Goal: Task Accomplishment & Management: Manage account settings

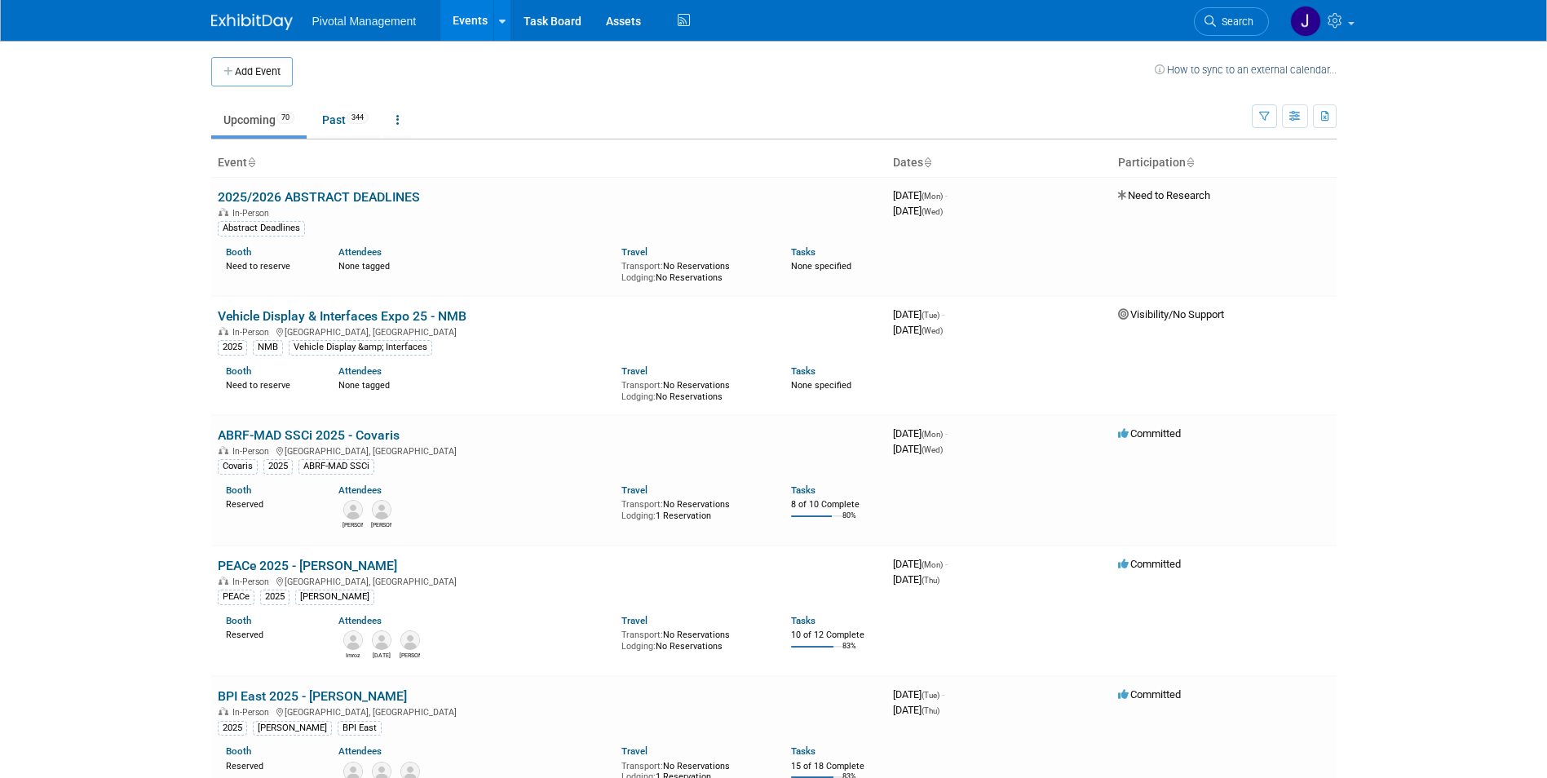
drag, startPoint x: 1261, startPoint y: 29, endPoint x: 1239, endPoint y: 29, distance: 21.2
click at [1261, 29] on link "Search" at bounding box center [1231, 21] width 75 height 29
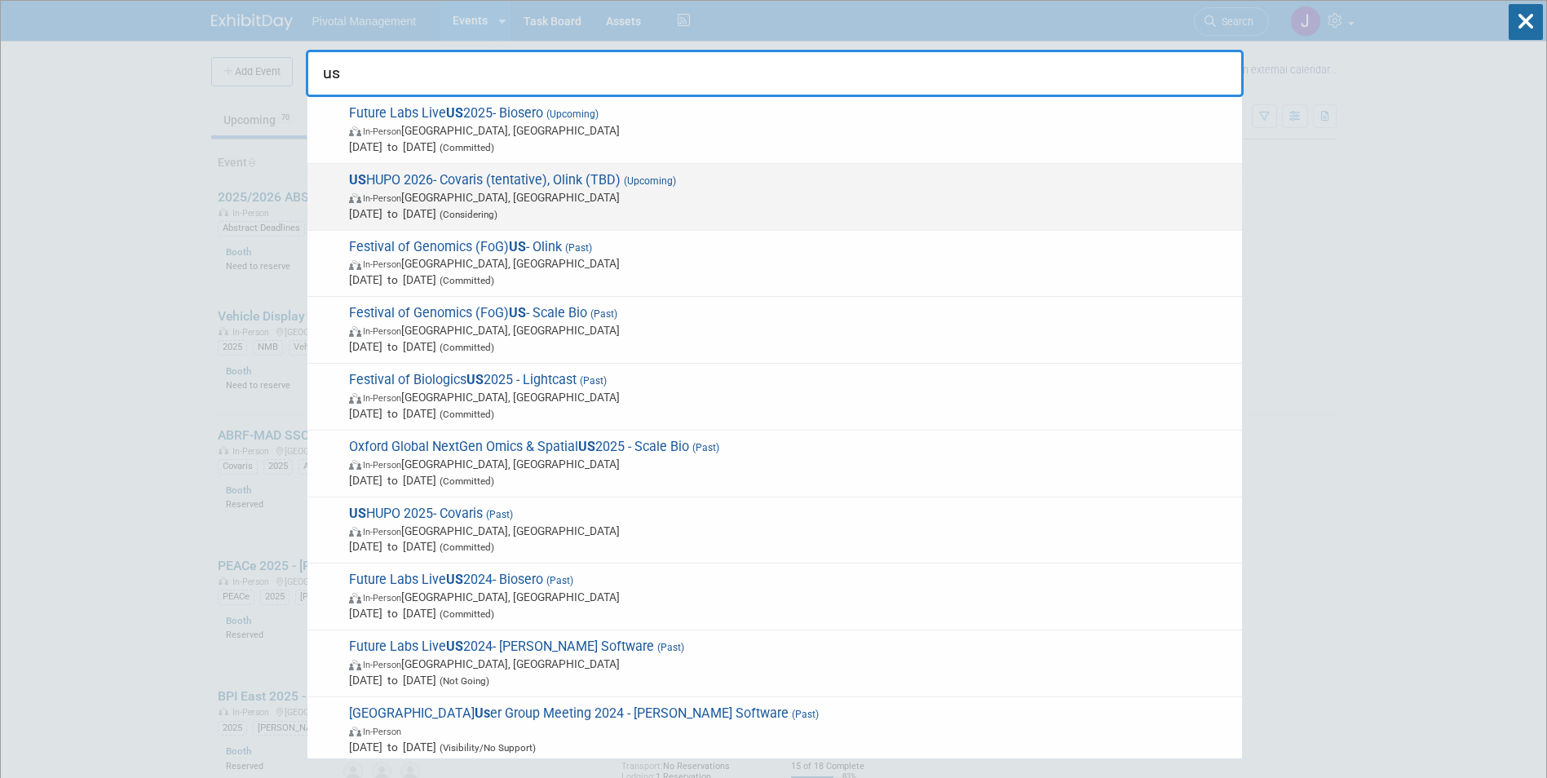
type input "us"
click at [780, 184] on span "US HUPO 2026- Covaris (tentative), Olink (TBD) (Upcoming) In-Person St. Louis, …" at bounding box center [789, 197] width 890 height 50
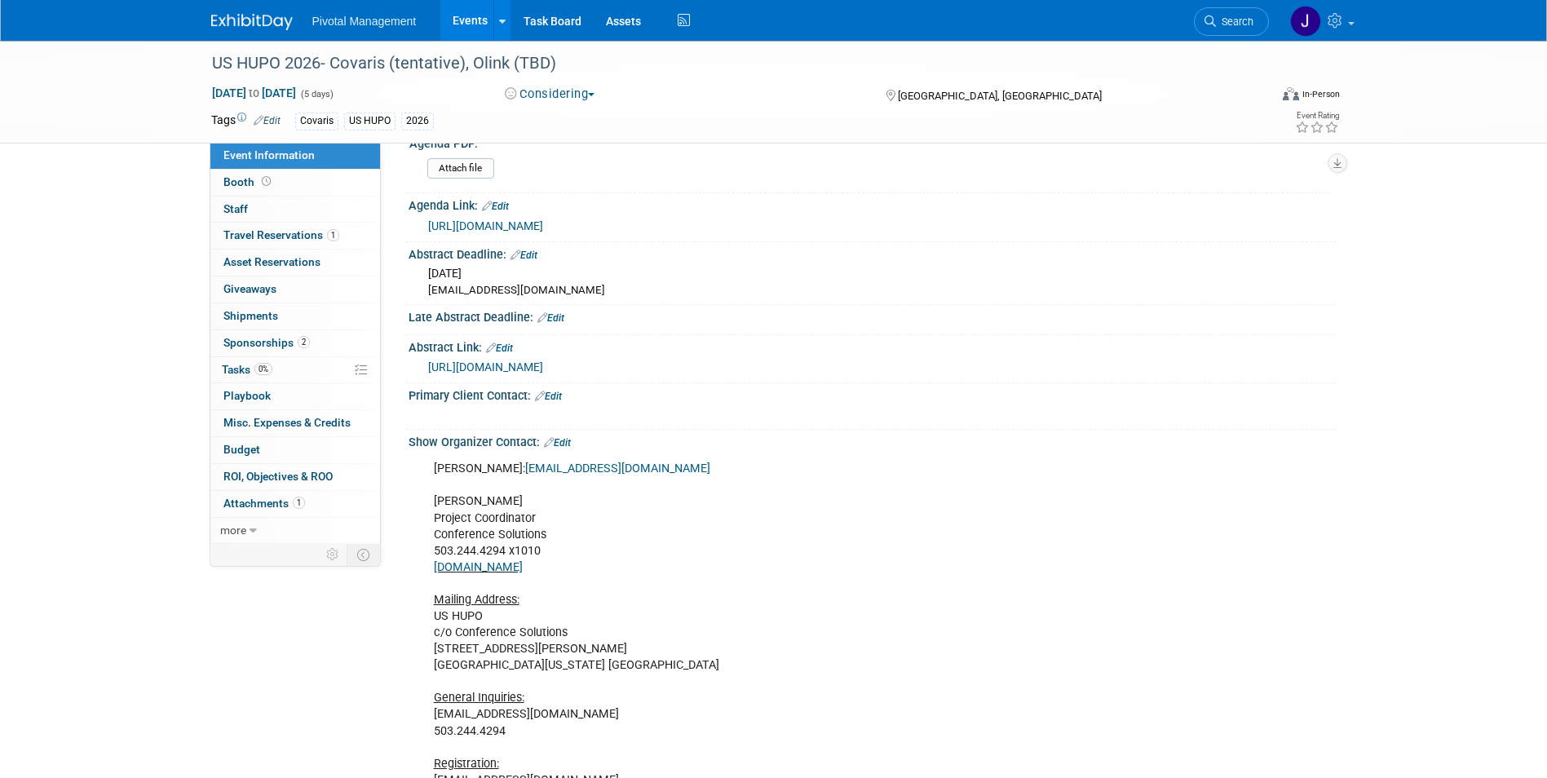
scroll to position [960, 0]
click at [996, 223] on div "https://www.ushupoconference.org/agenda" at bounding box center [876, 228] width 896 height 19
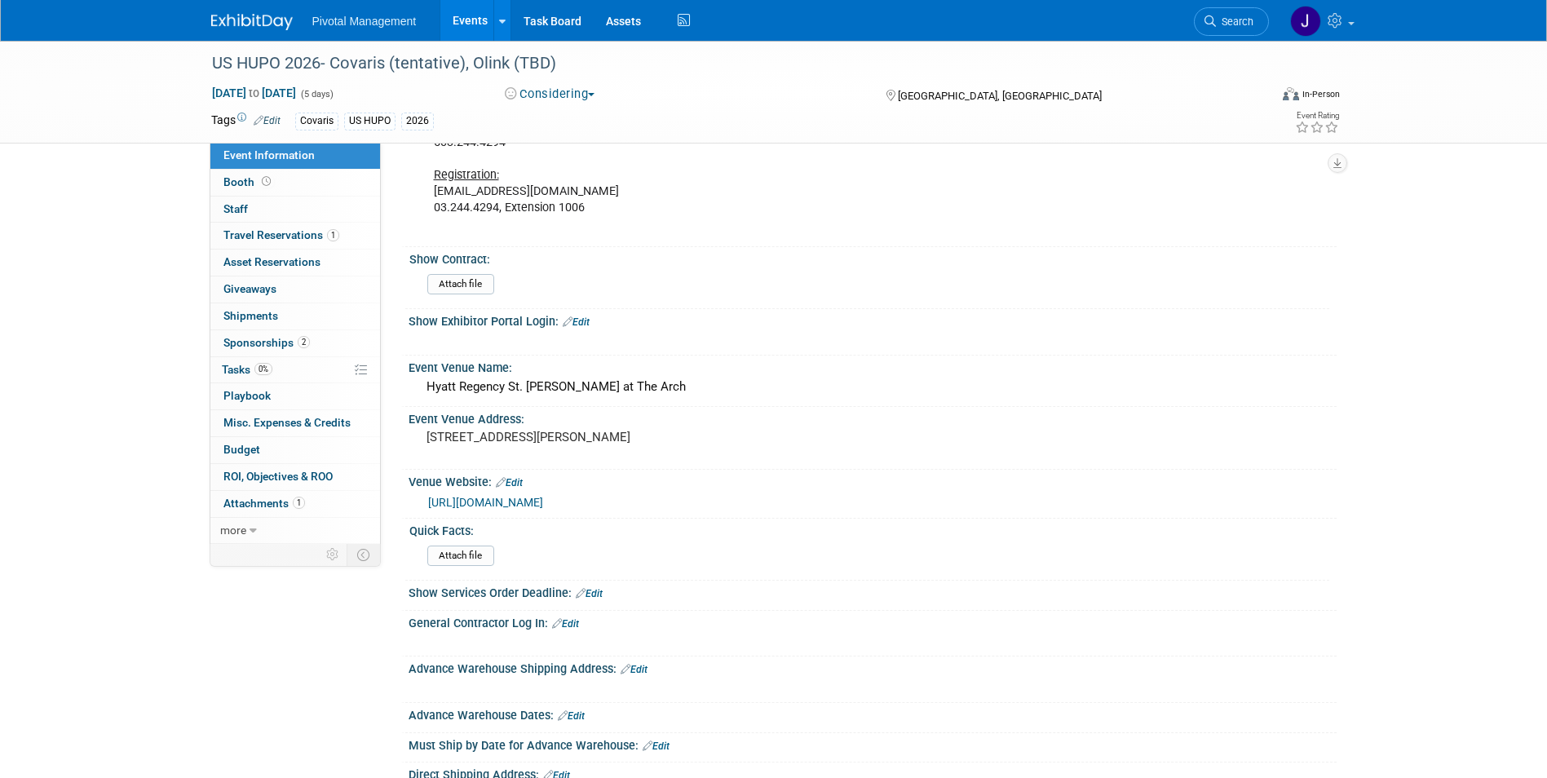
scroll to position [1633, 0]
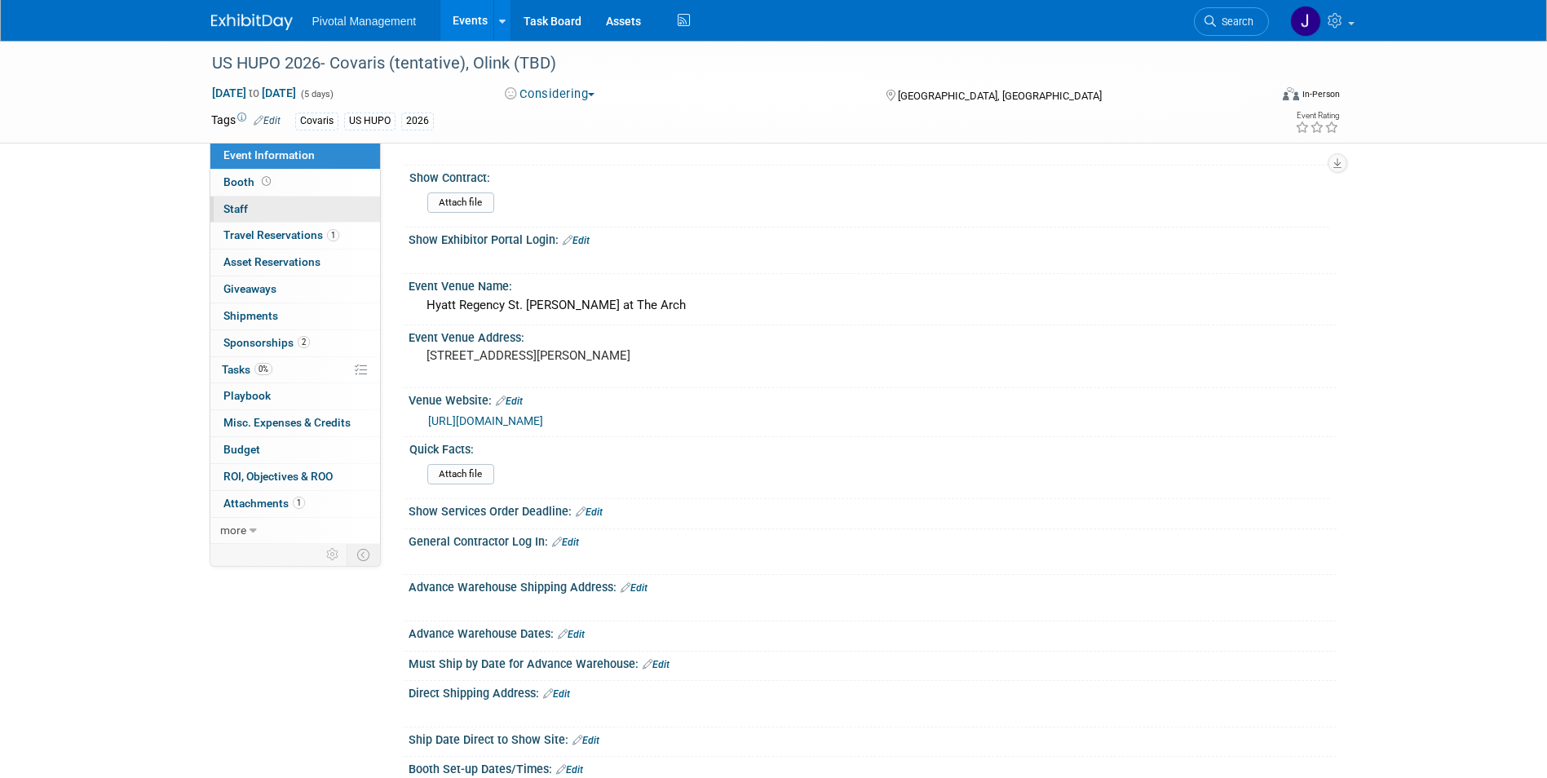
click at [320, 208] on link "0 Staff 0" at bounding box center [295, 210] width 170 height 26
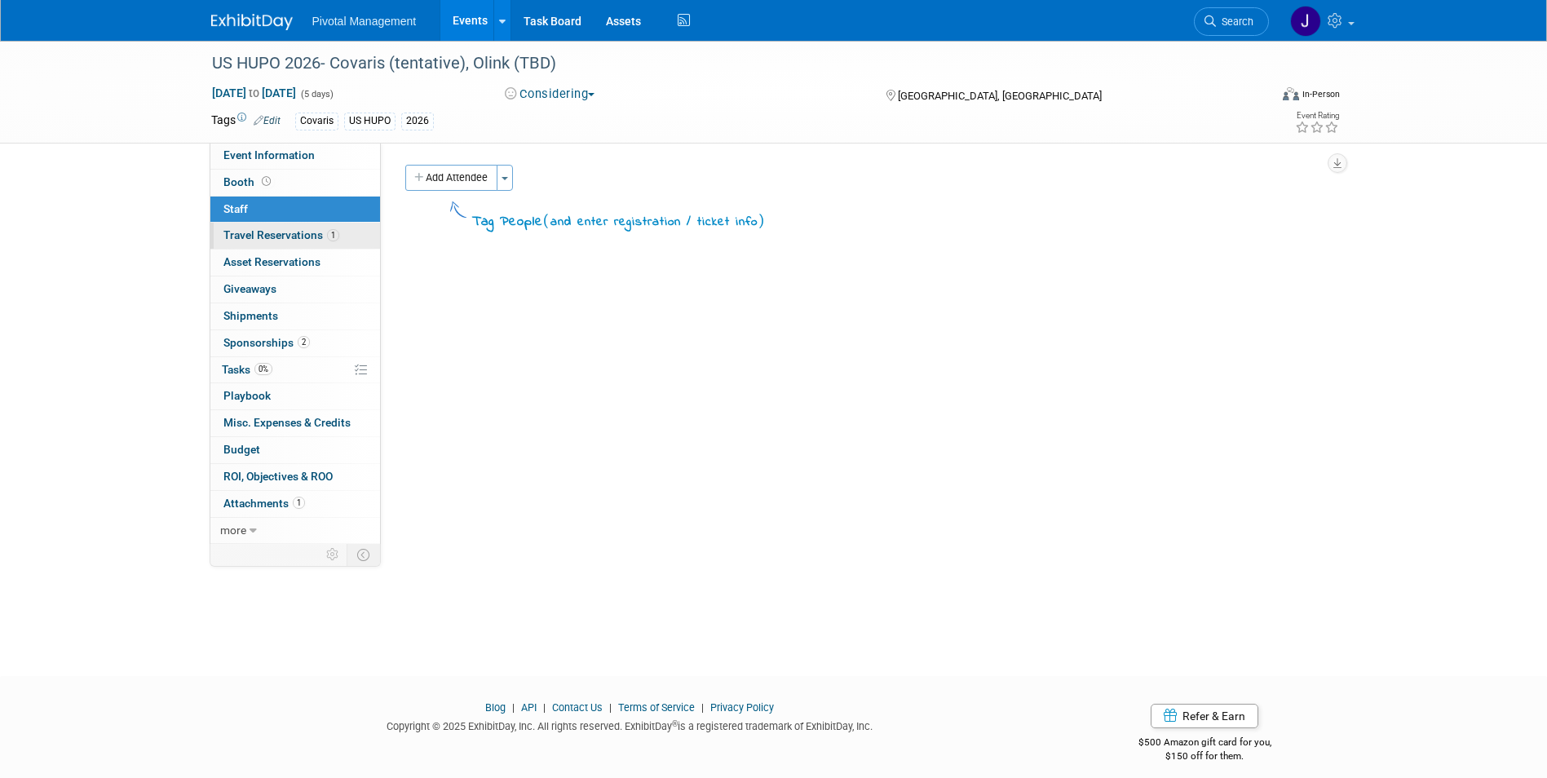
click at [325, 232] on span "Travel Reservations 1" at bounding box center [281, 234] width 116 height 13
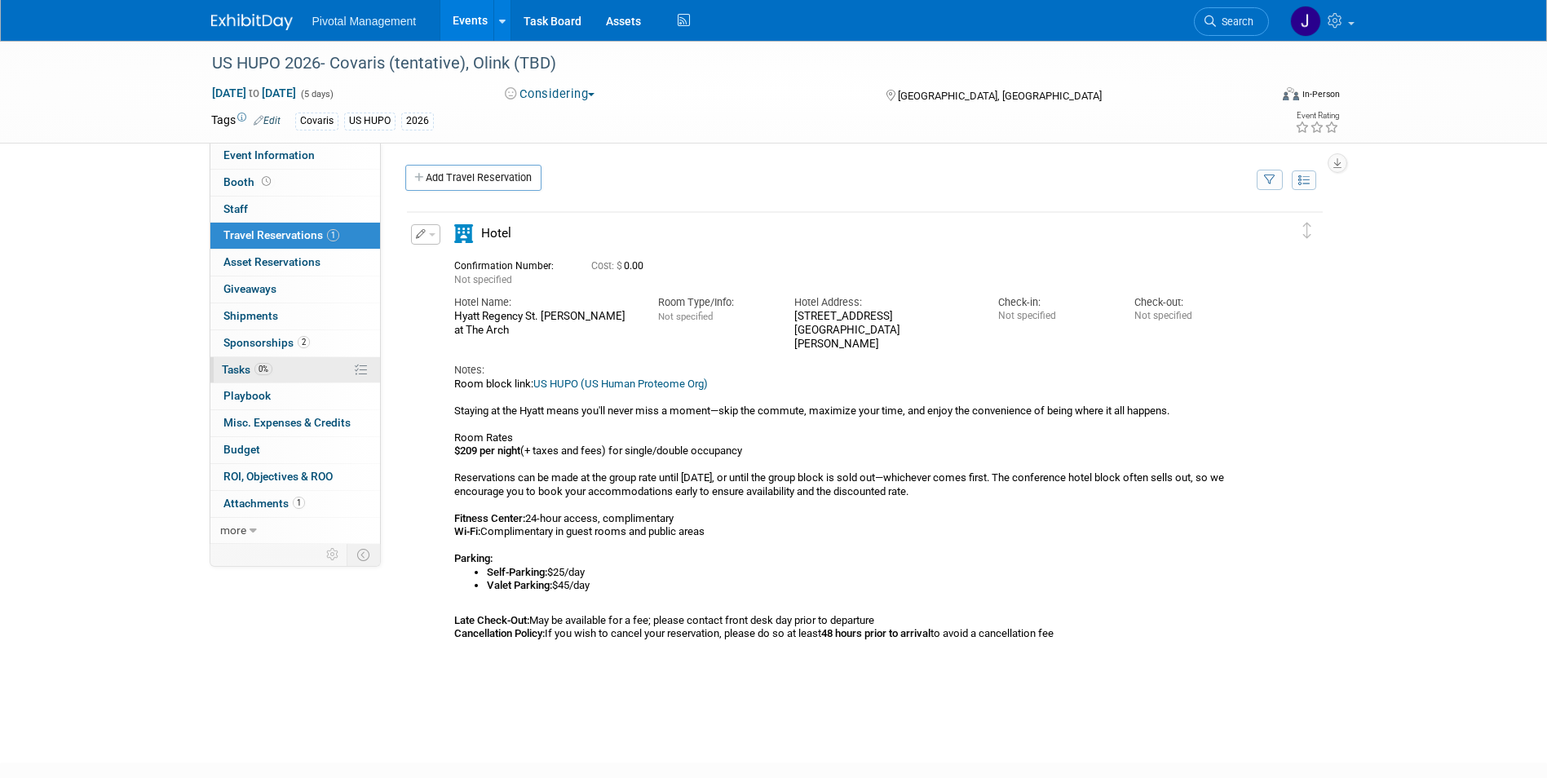
click at [298, 362] on link "0% Tasks 0%" at bounding box center [295, 370] width 170 height 26
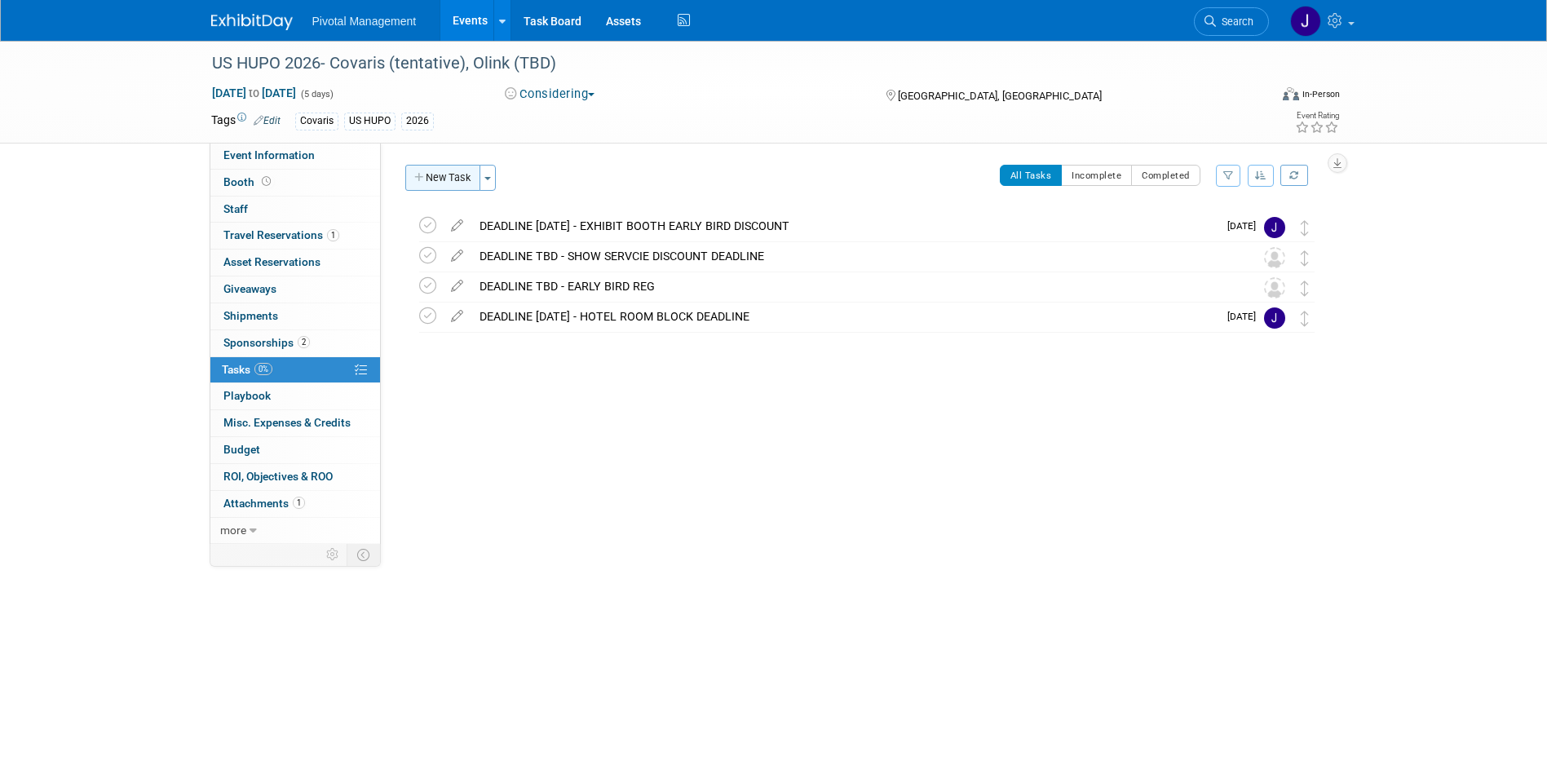
click at [448, 175] on button "New Task" at bounding box center [442, 178] width 75 height 26
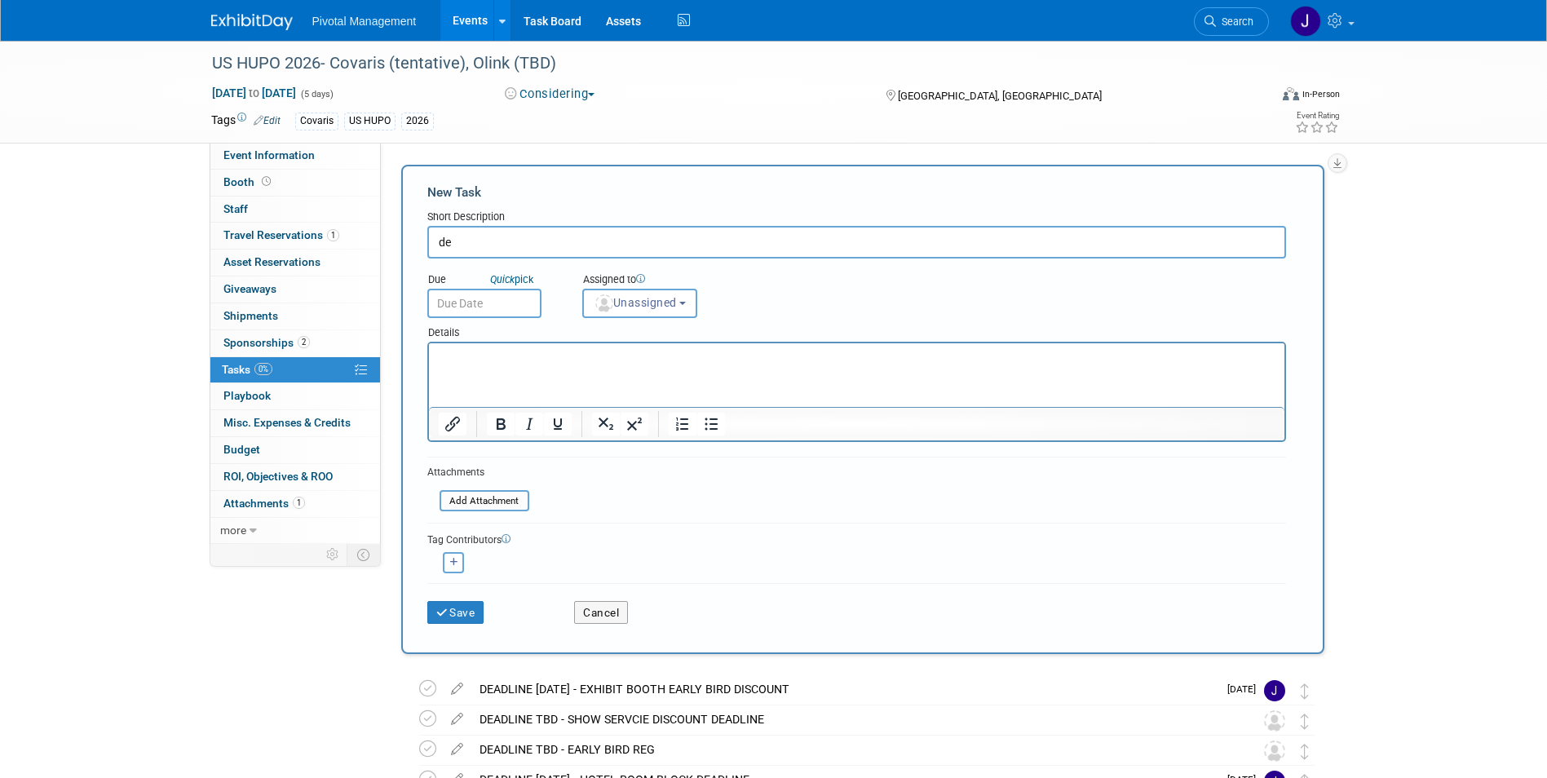
type input "d"
click at [543, 234] on input "DEADLINE OCT 24 -0 ABTSRACT SUBMISSION DEADLINE" at bounding box center [856, 242] width 859 height 33
type input "DEADLINE OCT 24 - ABTSRACT SUBMISSION DEADLINE"
click at [639, 289] on button "Unassigned" at bounding box center [640, 303] width 116 height 29
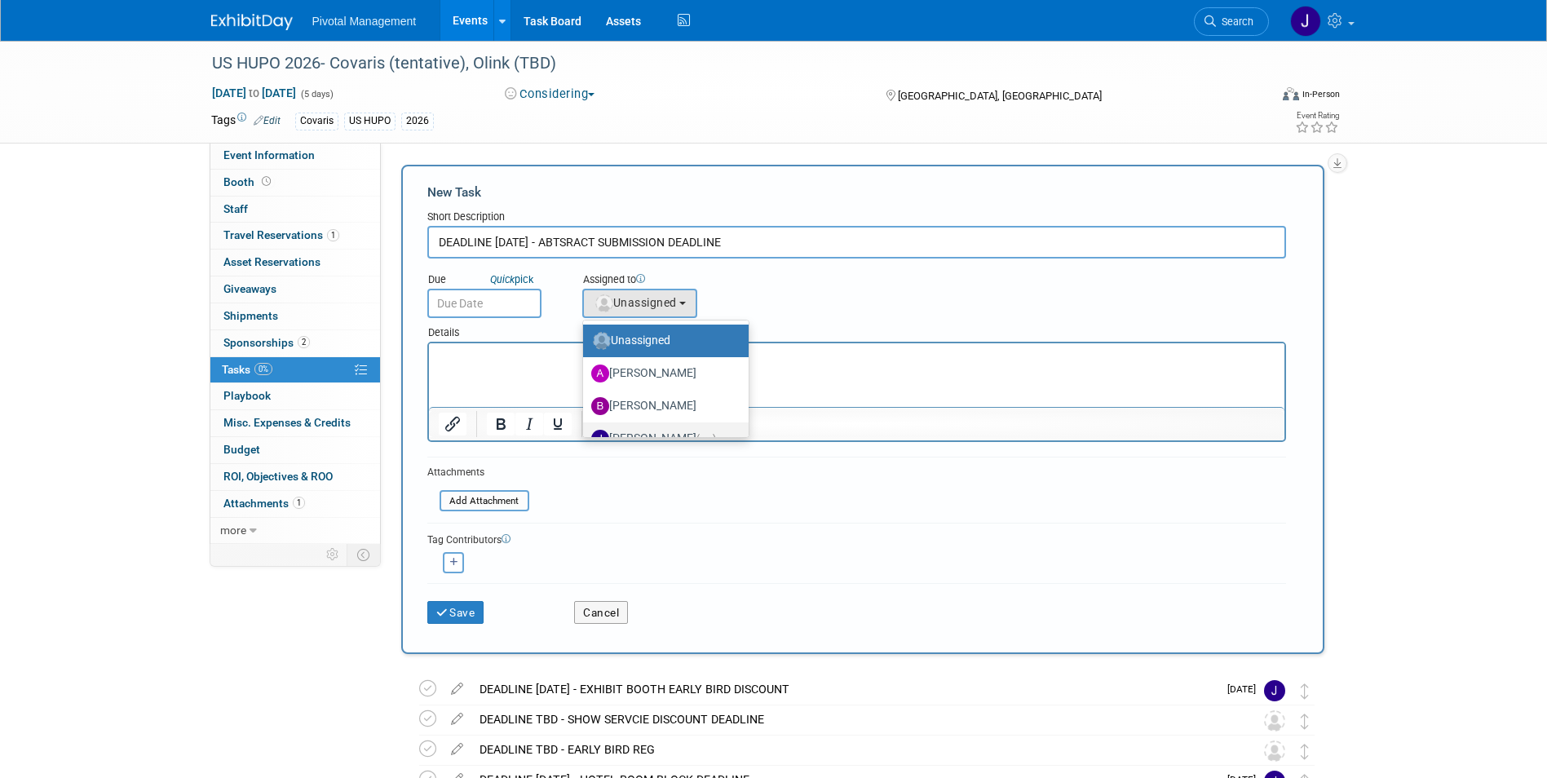
drag, startPoint x: 673, startPoint y: 426, endPoint x: 127, endPoint y: 17, distance: 681.5
click at [673, 426] on label "Jessica Gatton (me)" at bounding box center [661, 439] width 141 height 26
click at [585, 431] on input "Jessica Gatton (me)" at bounding box center [580, 436] width 11 height 11
select select "497b41a6-53ff-4b84-8c73-e588064afe10"
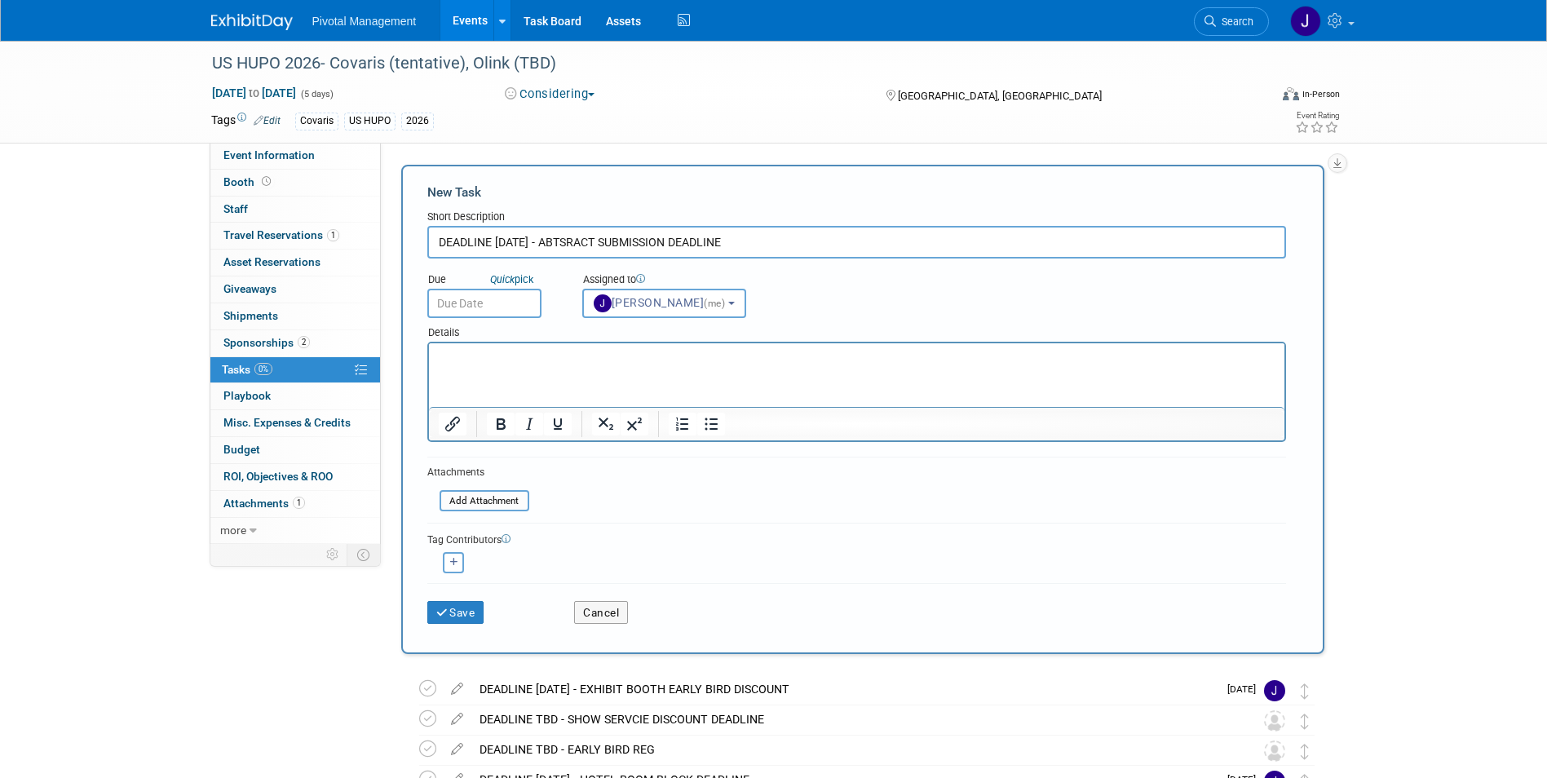
click at [508, 296] on input "text" at bounding box center [484, 303] width 114 height 29
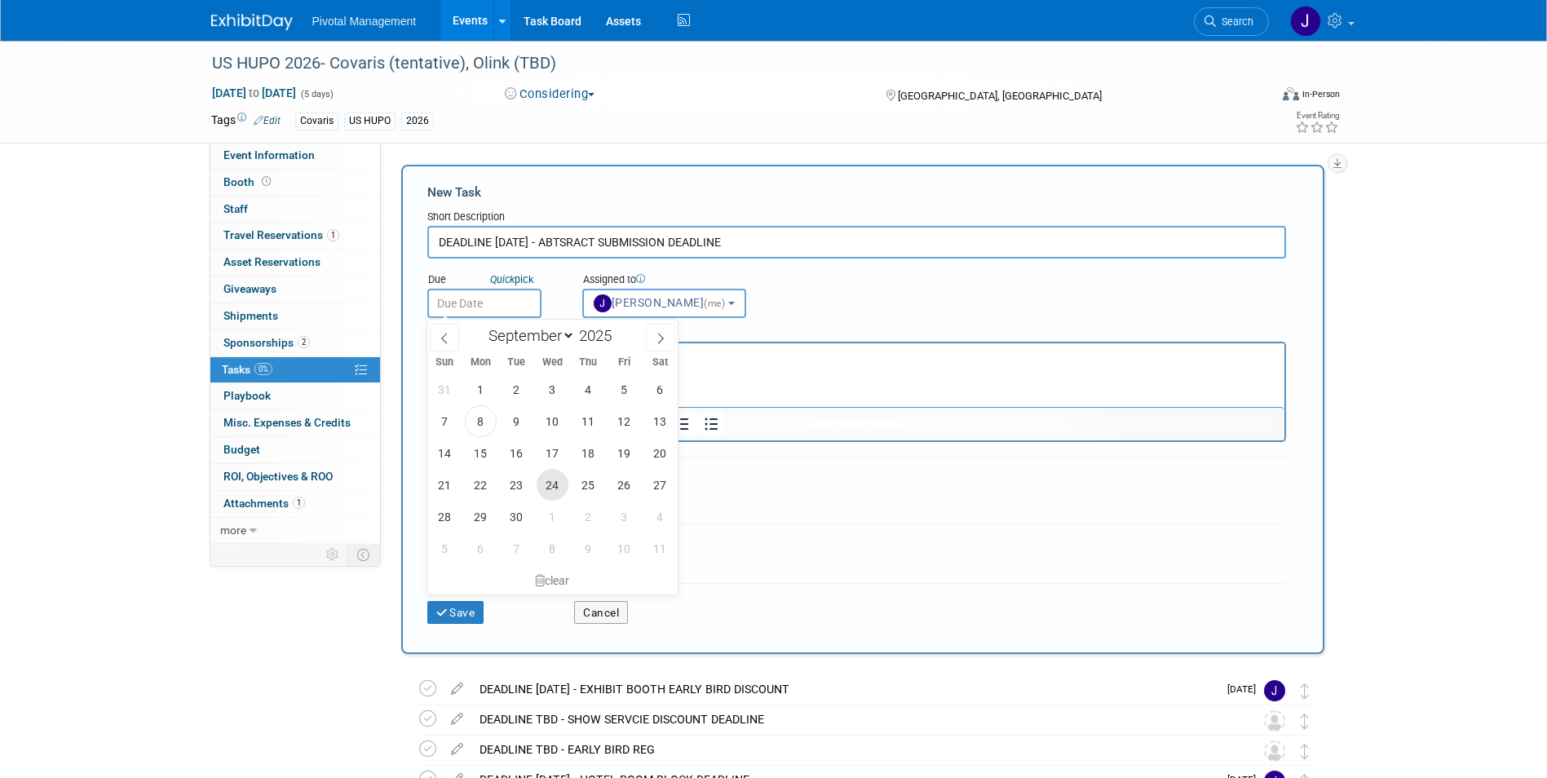
click at [549, 484] on span "24" at bounding box center [553, 485] width 32 height 32
type input "Sep 24, 2025"
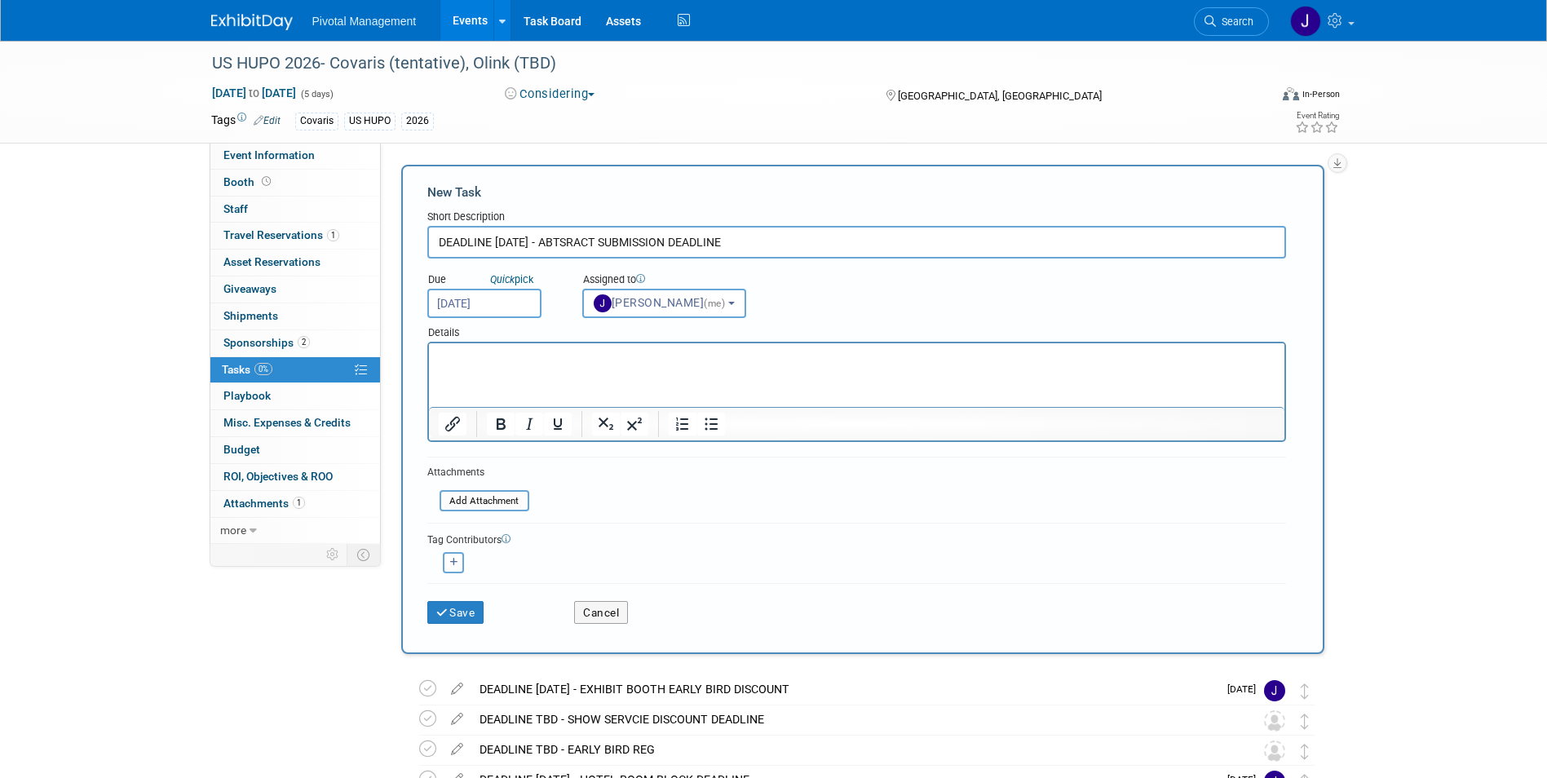
click at [469, 295] on input "Sep 24, 2025" at bounding box center [484, 303] width 114 height 29
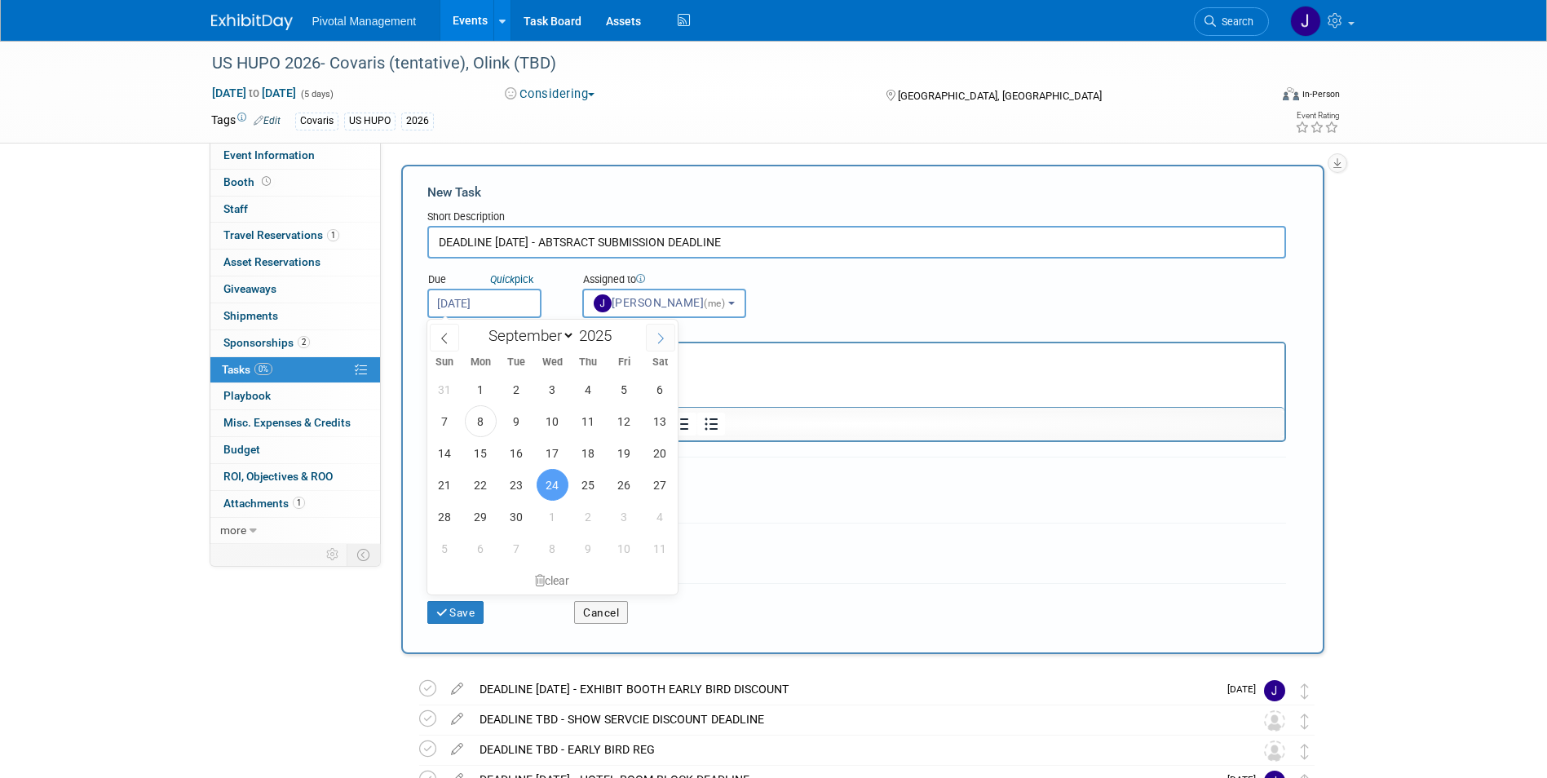
click at [669, 338] on span at bounding box center [660, 338] width 29 height 28
select select "9"
click at [623, 486] on span "24" at bounding box center [624, 485] width 32 height 32
type input "Oct 24, 2025"
click at [771, 365] on html at bounding box center [855, 354] width 855 height 23
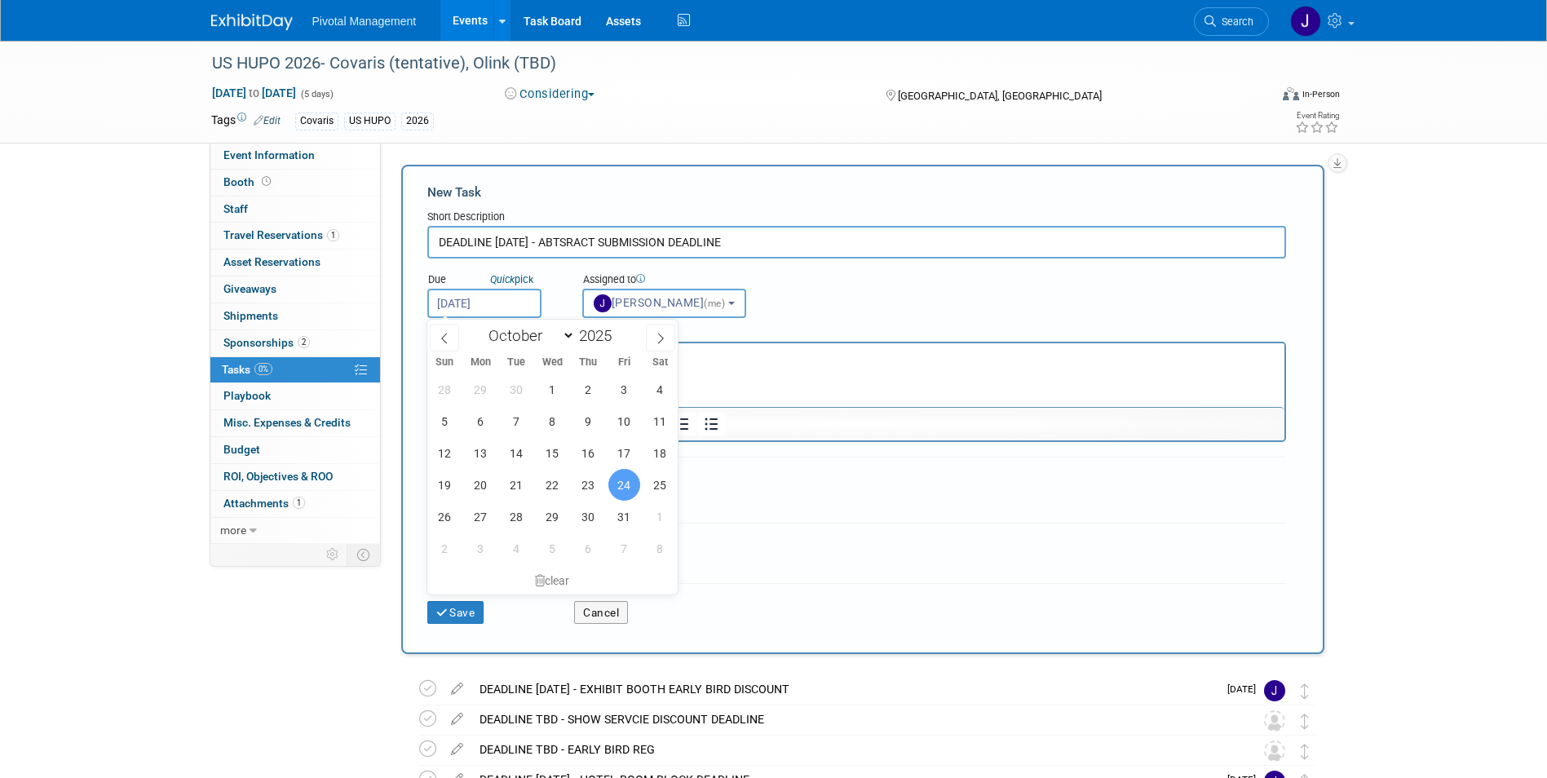
click at [800, 366] on html at bounding box center [855, 354] width 855 height 23
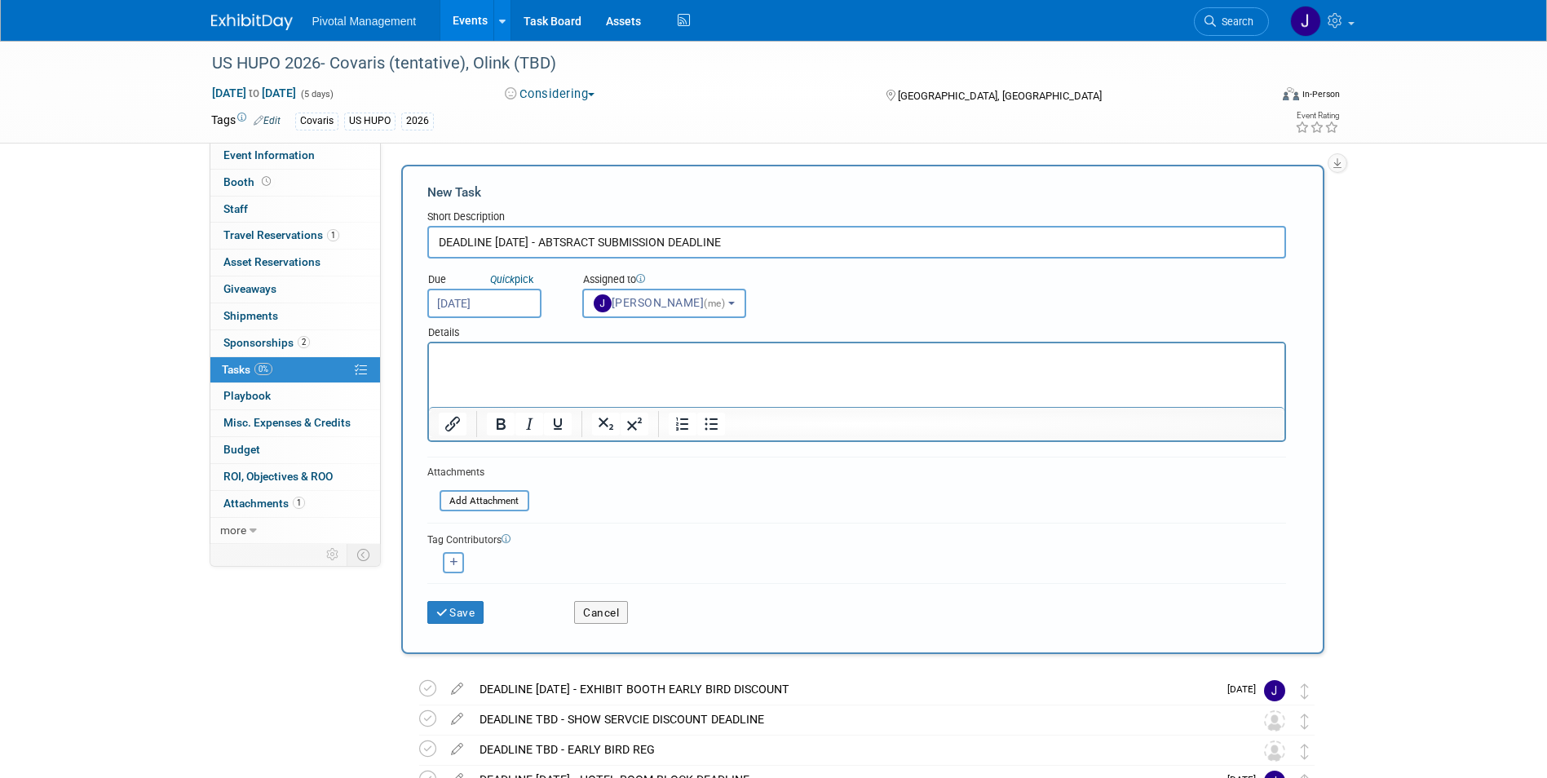
click at [930, 466] on form "New Task Short Description DEADLINE OCT 24 - ABTSRACT SUBMISSION DEADLINE Due Q…" at bounding box center [862, 409] width 871 height 452
click at [552, 366] on html at bounding box center [855, 354] width 855 height 23
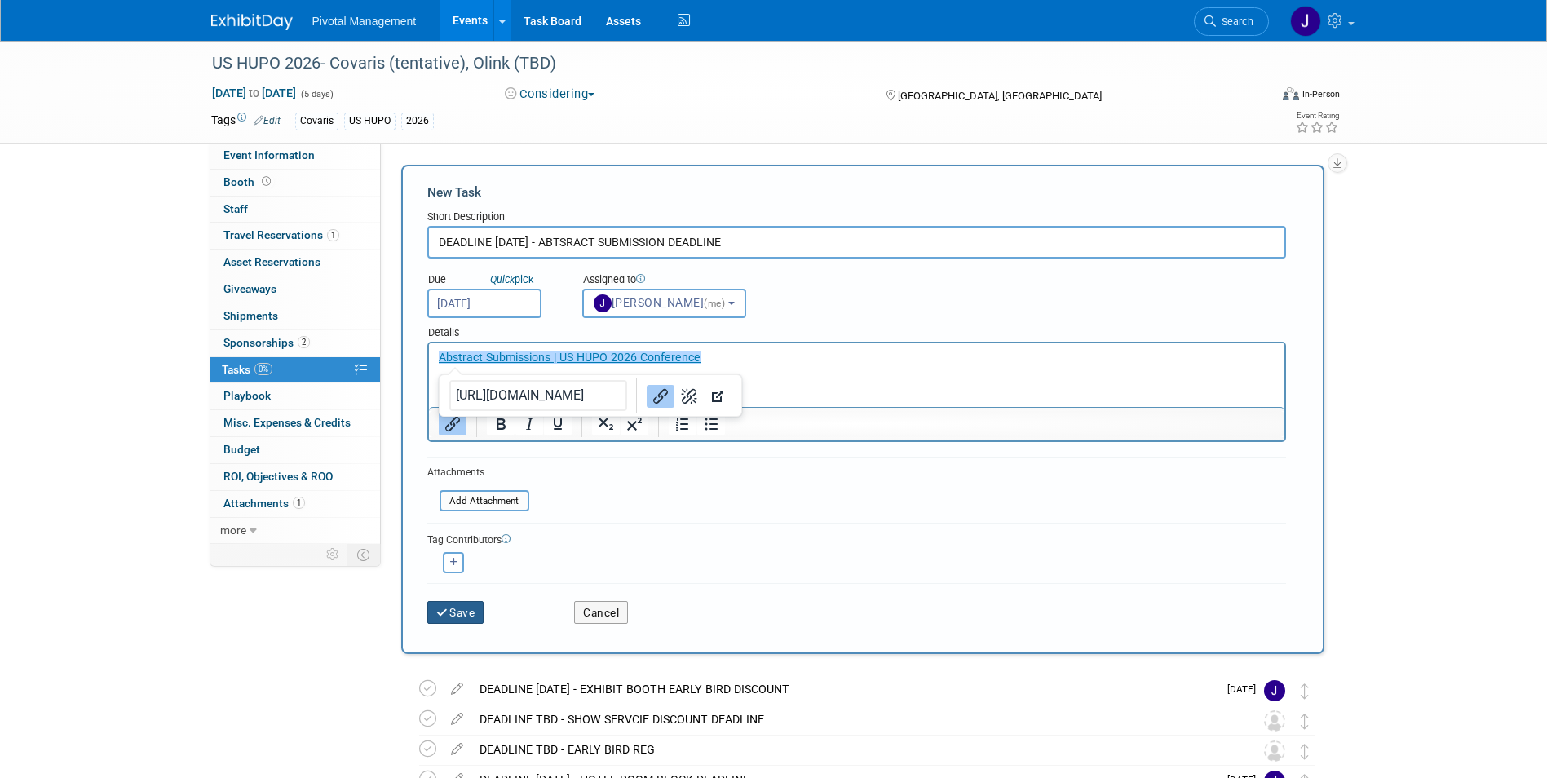
click at [478, 609] on button "Save" at bounding box center [455, 612] width 57 height 23
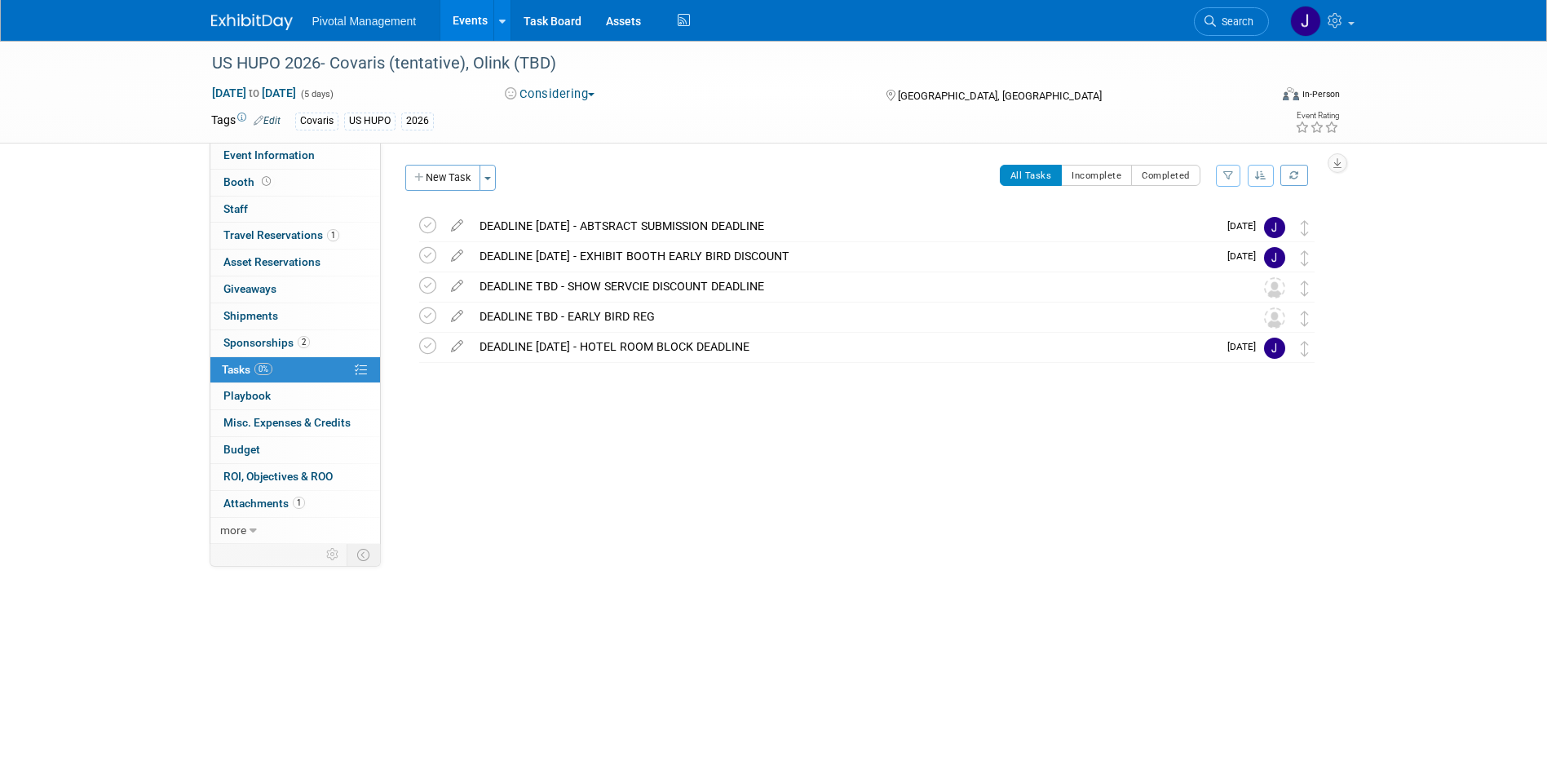
click at [460, 26] on link "Events" at bounding box center [470, 20] width 60 height 41
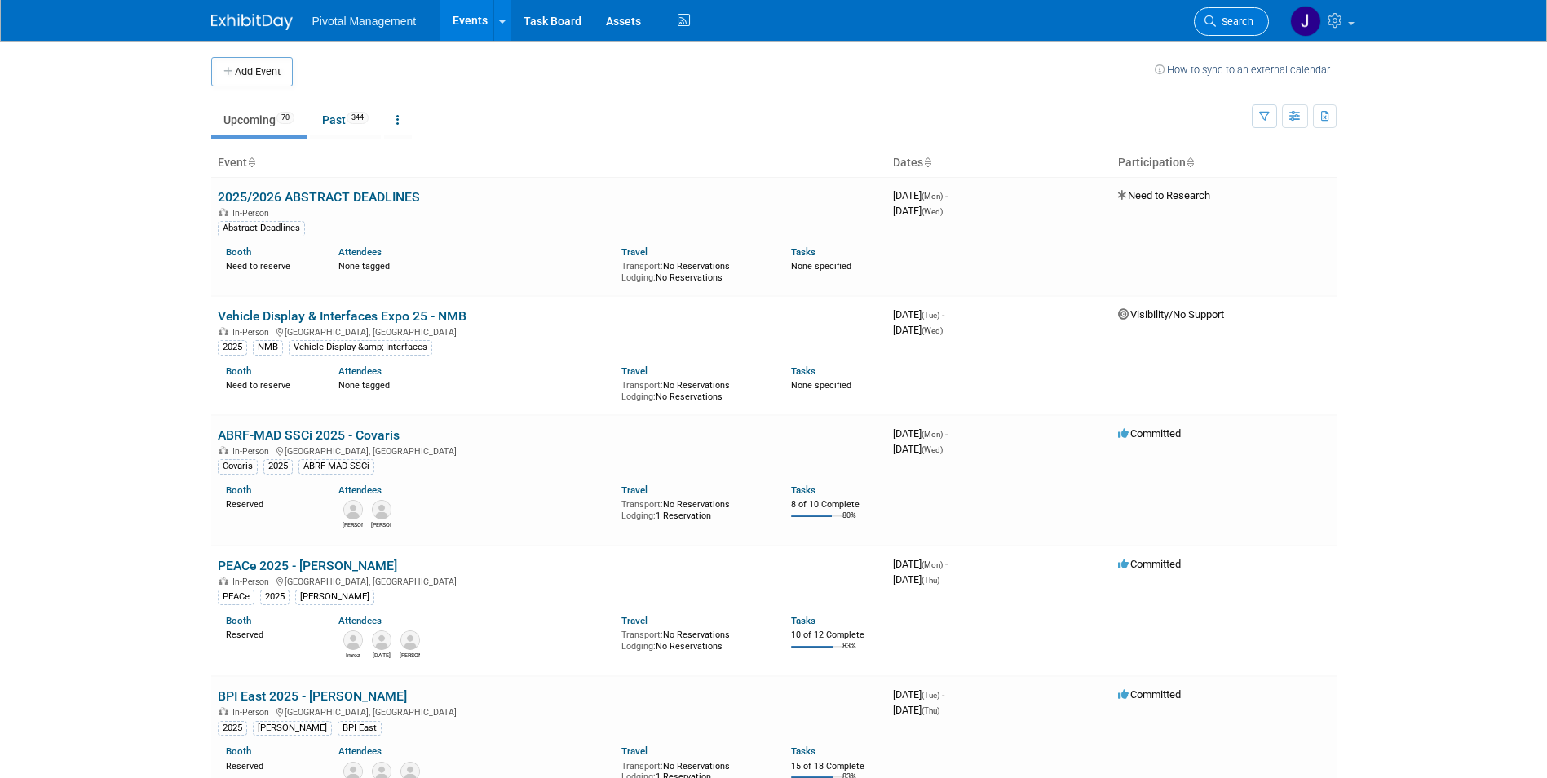
click at [1225, 8] on link "Search" at bounding box center [1231, 21] width 75 height 29
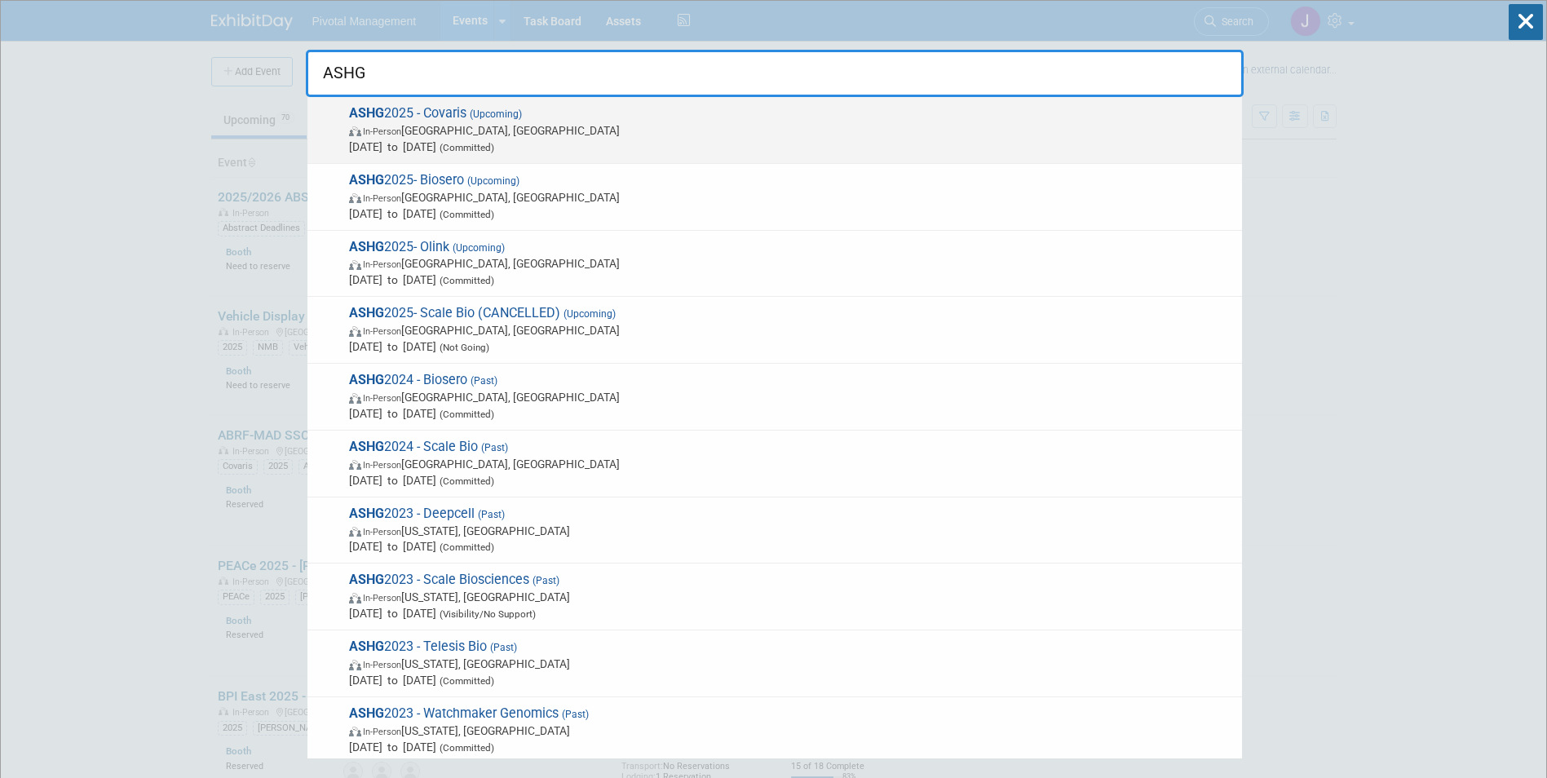
type input "ASHG"
click at [749, 137] on span "In-Person Boston, MA" at bounding box center [791, 130] width 885 height 16
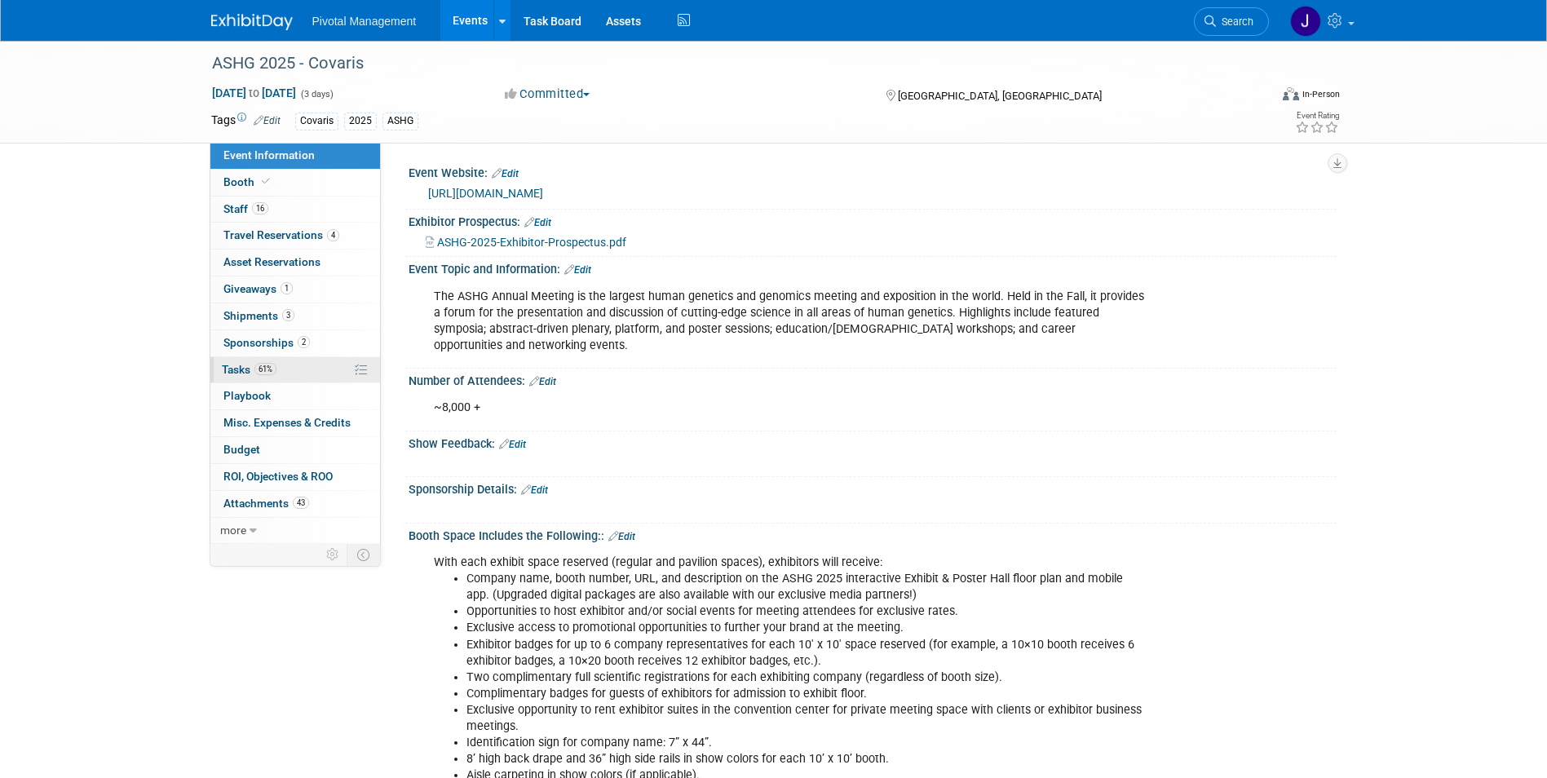
click at [351, 368] on link "61% Tasks 61%" at bounding box center [295, 370] width 170 height 26
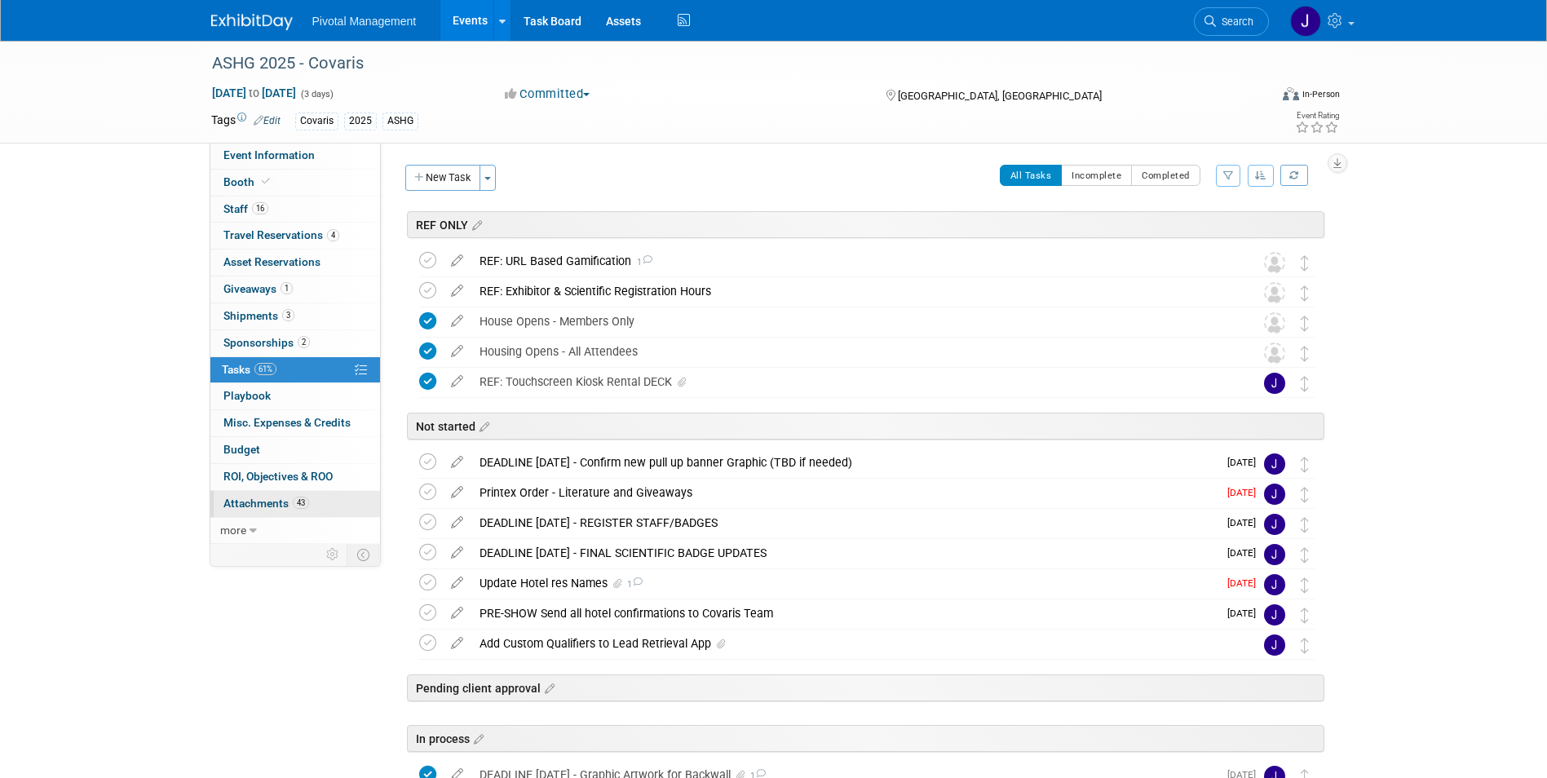
click at [266, 499] on span "Attachments 43" at bounding box center [266, 503] width 86 height 13
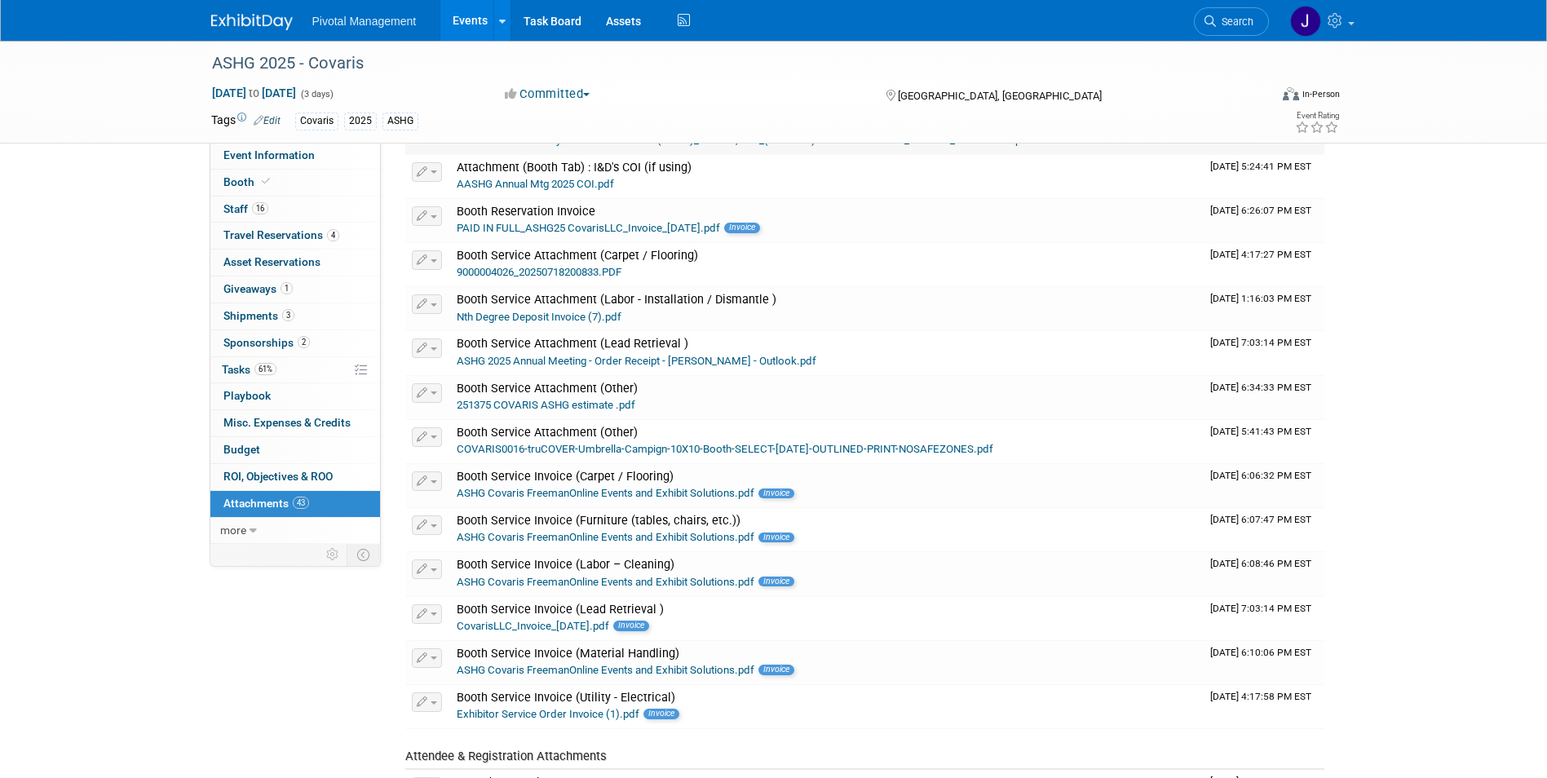
scroll to position [349, 0]
click at [471, 31] on link "Events" at bounding box center [470, 20] width 60 height 41
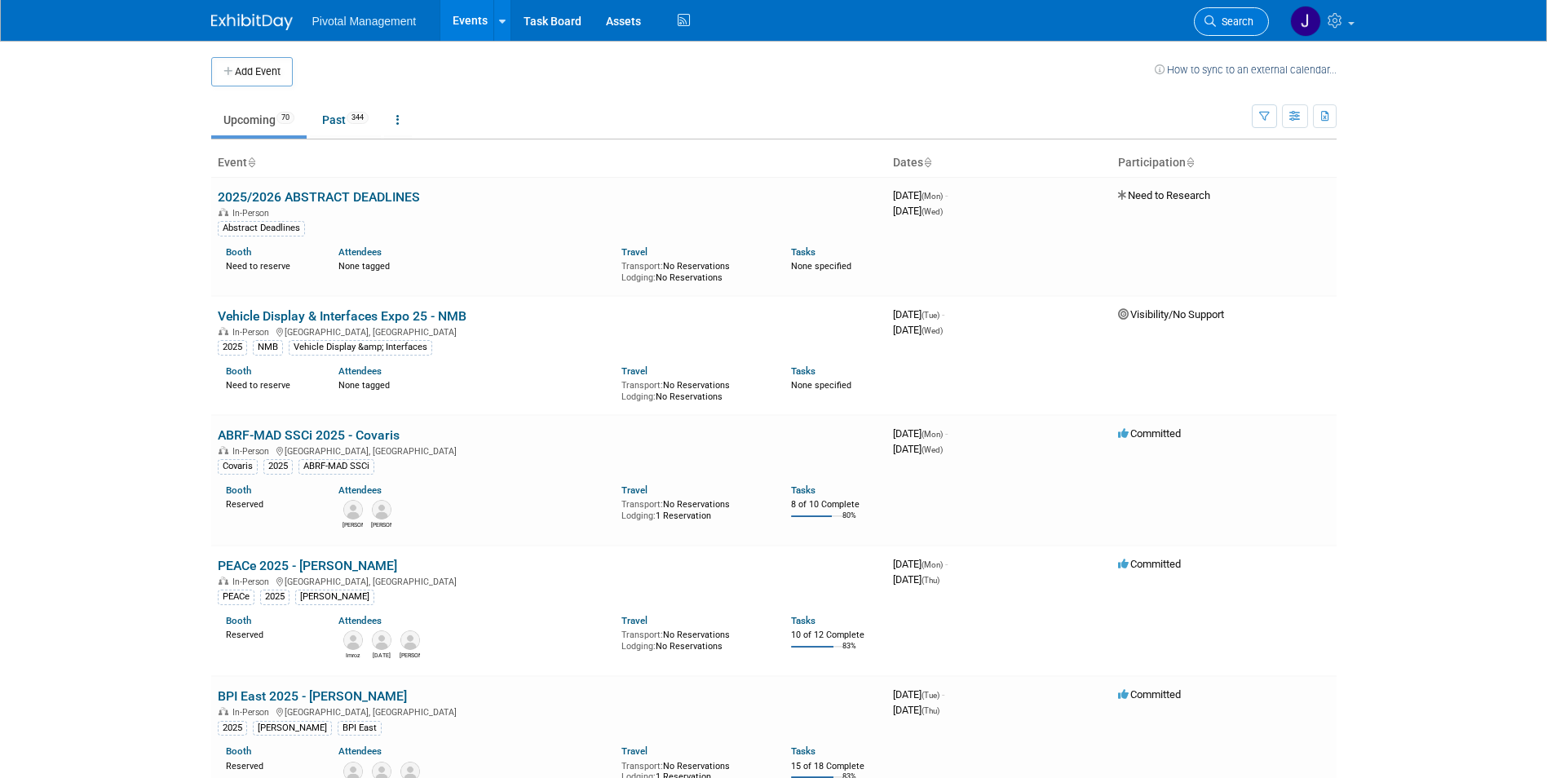
click at [1242, 21] on span "Search" at bounding box center [1235, 21] width 38 height 12
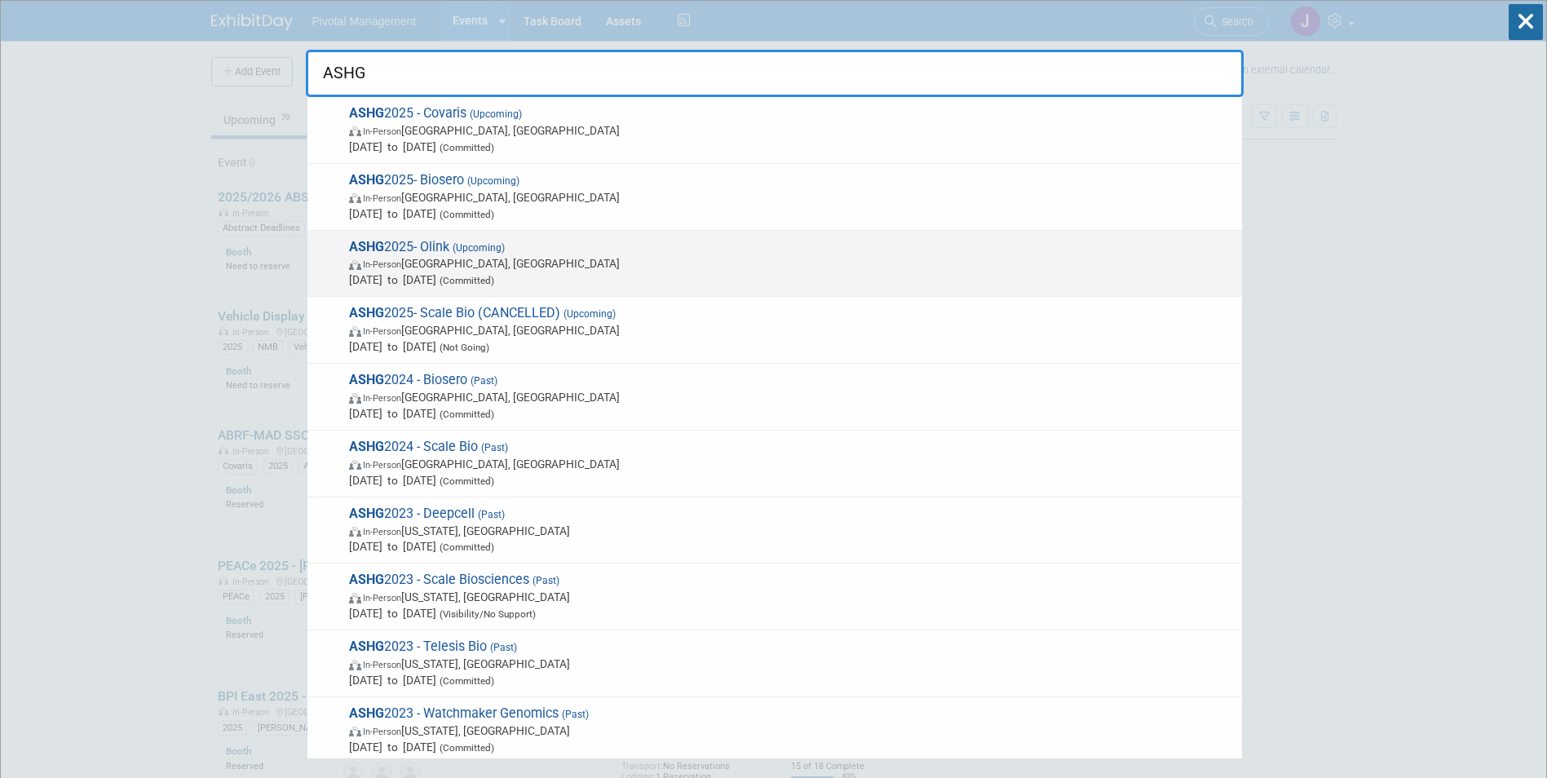
type input "ASHG"
click at [710, 252] on span "ASHG 2025- Olink (Upcoming) In-Person Boston, MA Oct 15, 2025 to Oct 17, 2025 (…" at bounding box center [789, 264] width 890 height 50
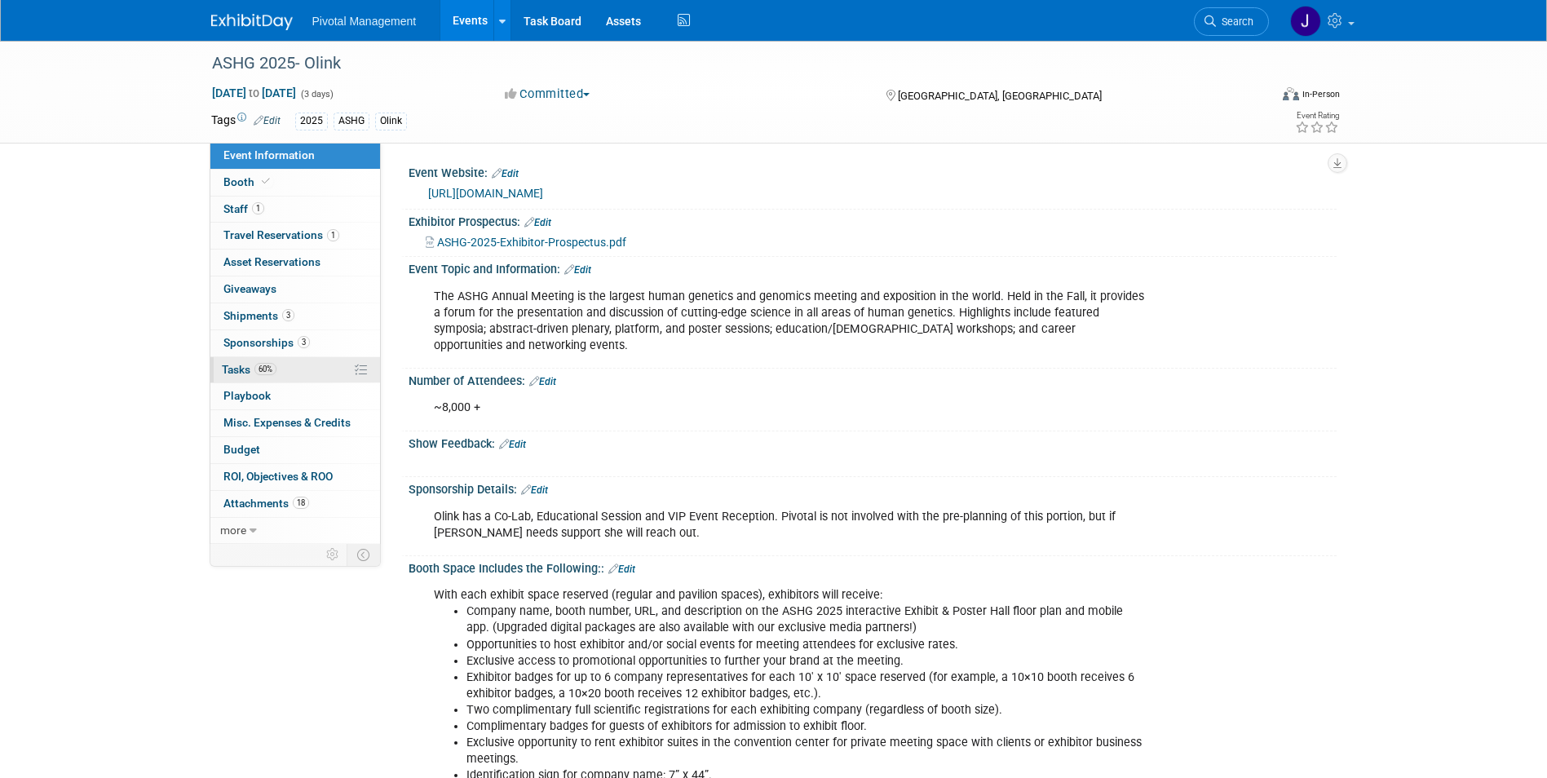
click at [254, 364] on span "Tasks 60%" at bounding box center [249, 369] width 55 height 13
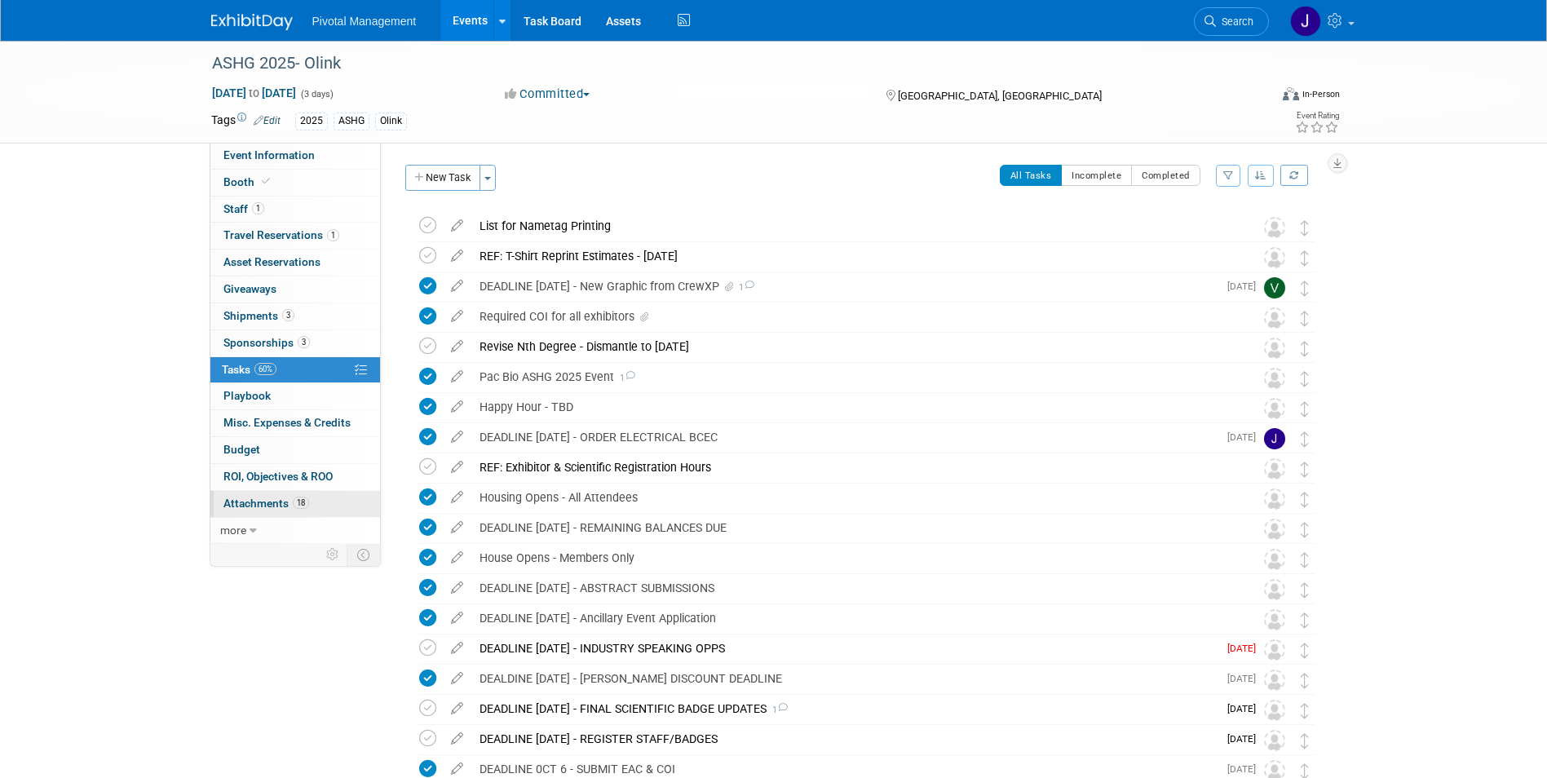
click at [273, 493] on link "18 Attachments 18" at bounding box center [295, 504] width 170 height 26
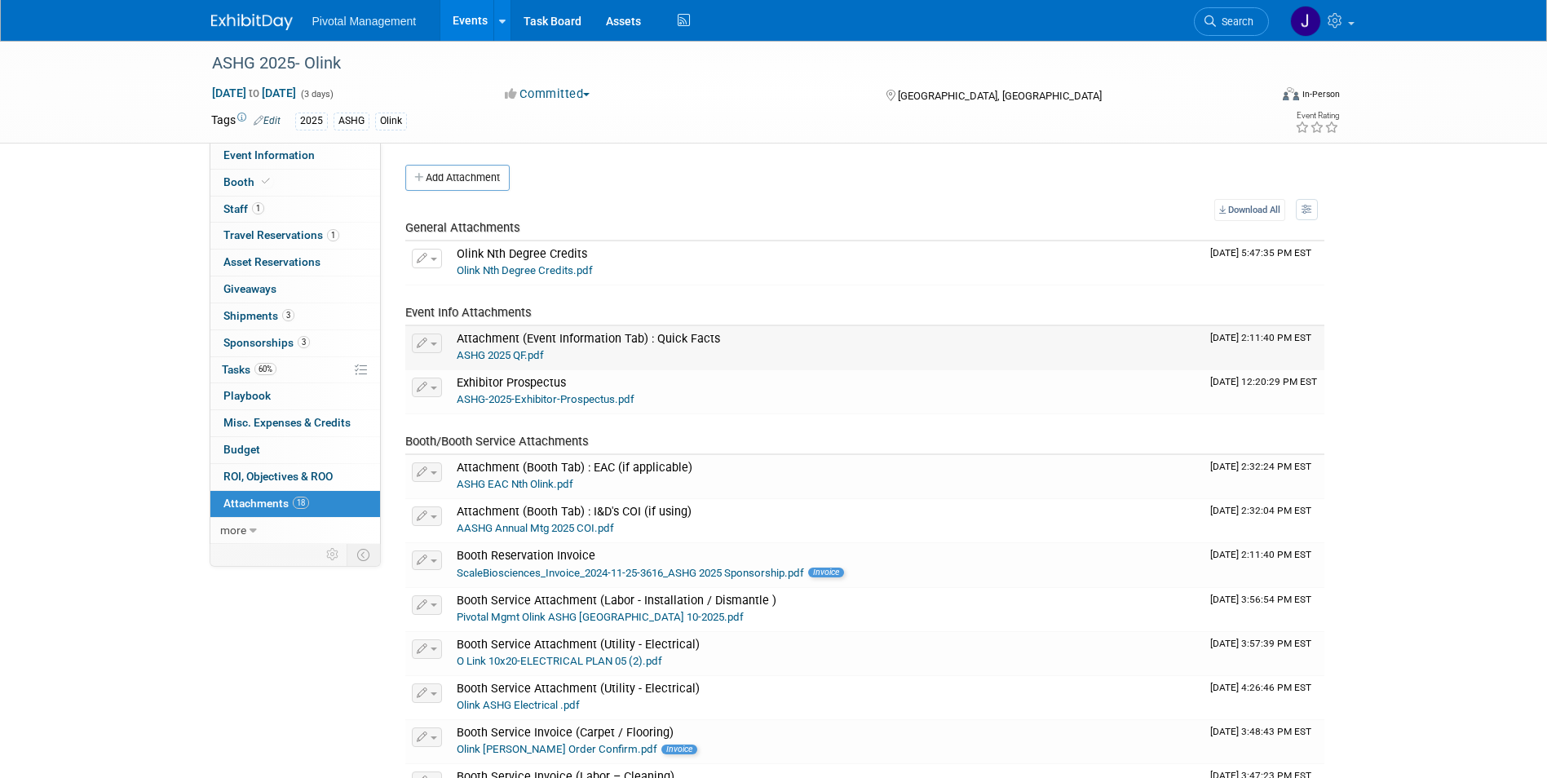
click at [509, 354] on link "ASHG 2025 QF.pdf" at bounding box center [500, 355] width 87 height 12
